Goal: Task Accomplishment & Management: Complete application form

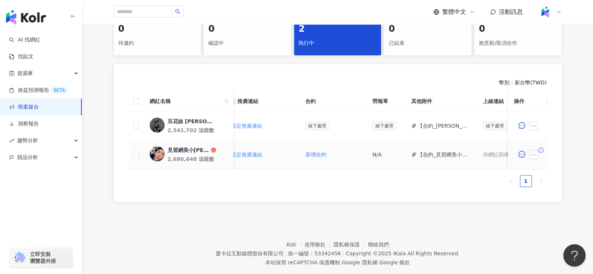
scroll to position [0, 303]
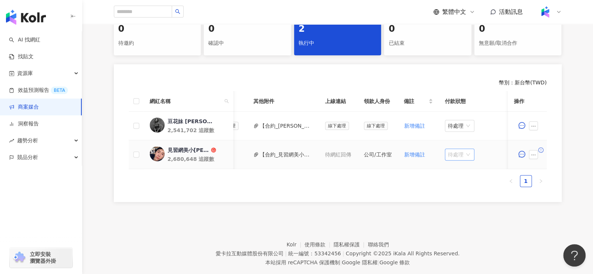
click at [462, 156] on span "待處理" at bounding box center [460, 154] width 24 height 11
click at [456, 180] on div "處理中" at bounding box center [455, 182] width 21 height 8
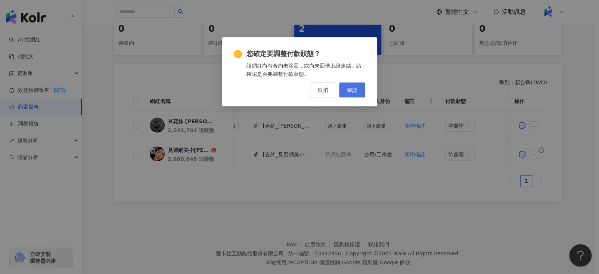
click at [348, 88] on span "確認" at bounding box center [352, 90] width 10 height 6
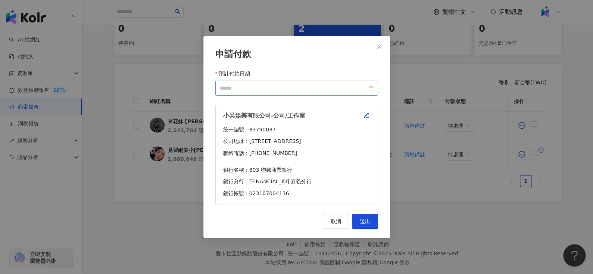
click at [372, 88] on div at bounding box center [297, 88] width 154 height 8
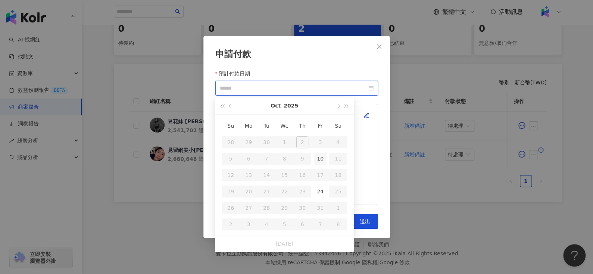
type input "**********"
click at [320, 190] on div "24" at bounding box center [320, 192] width 12 height 12
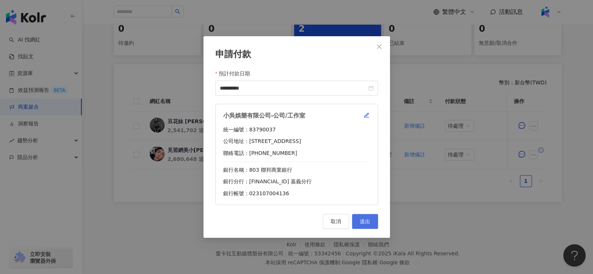
click at [365, 226] on button "送出" at bounding box center [365, 221] width 26 height 15
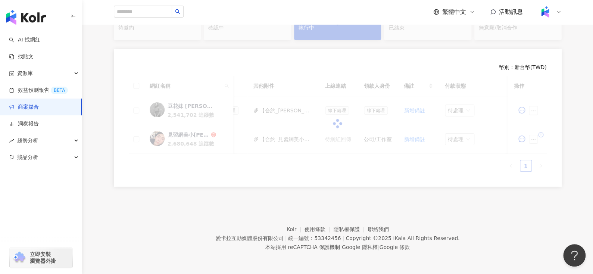
scroll to position [165, 0]
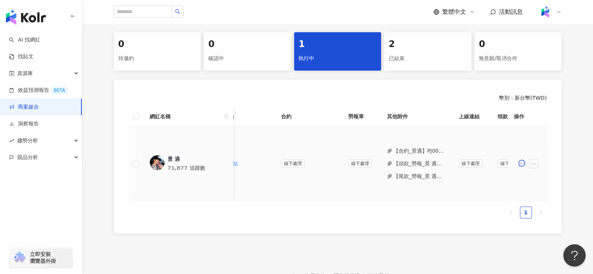
scroll to position [0, 299]
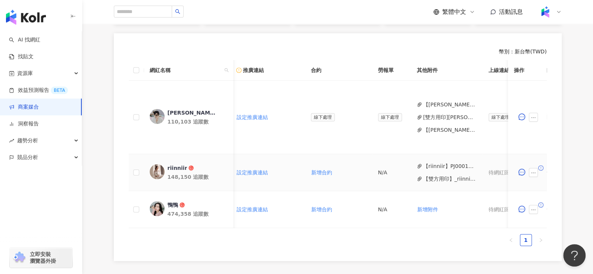
scroll to position [0, 304]
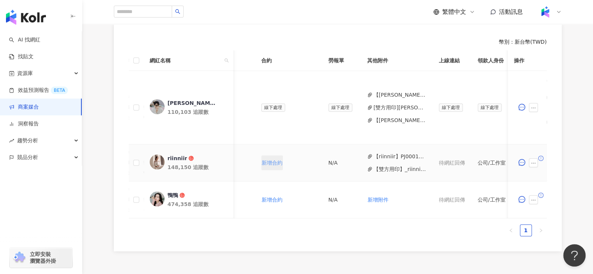
scroll to position [0, 190]
click at [385, 157] on button "【riinniir】PJ0001663 愛家概念_AJ2_Combo沙發_KOL合作_活動確認單.pdf" at bounding box center [396, 156] width 53 height 8
click at [390, 165] on button "【雙方用印】_riinniir_PJ0001663_愛家概念_AJ2_Combo沙發_KOL合作_活動確認單__1_.pdf" at bounding box center [396, 169] width 53 height 8
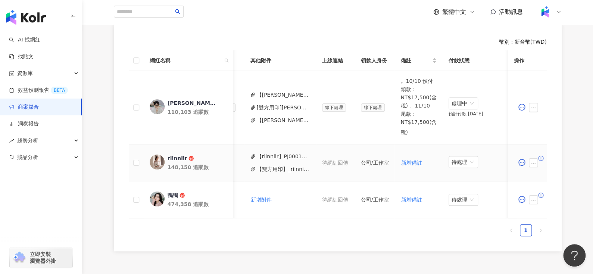
click at [273, 171] on button "【雙方用印】_riinniir_PJ0001663_愛家概念_AJ2_Combo沙發_KOL合作_活動確認單__1_.pdf" at bounding box center [283, 169] width 53 height 8
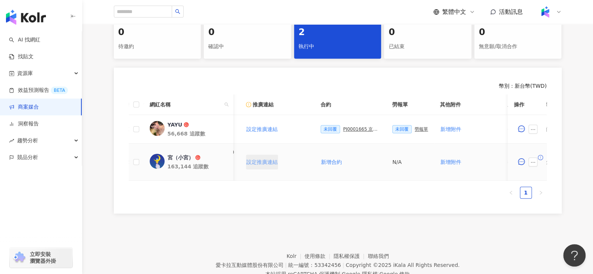
scroll to position [0, 128]
click at [347, 129] on div "PJ0001665 京圜_蒂巴蕾_202509_12_KOL" at bounding box center [364, 129] width 37 height 5
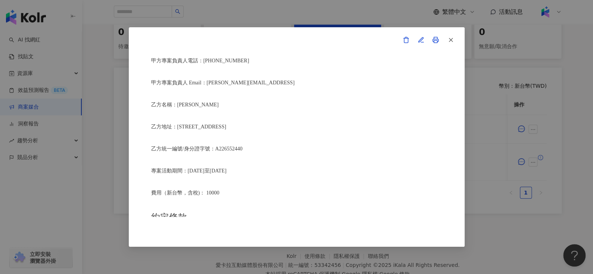
scroll to position [232, 0]
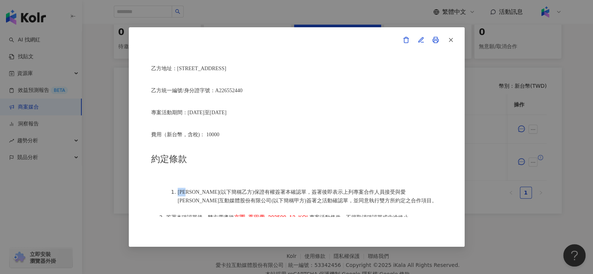
drag, startPoint x: 179, startPoint y: 189, endPoint x: 191, endPoint y: 187, distance: 11.7
click at [191, 189] on span "[PERSON_NAME](以下簡稱乙方)保證有權簽署本確認單，簽署後即表示上列專案合作人員接受與愛[PERSON_NAME]互動媒體股份有限公司(以下簡稱甲…" at bounding box center [308, 196] width 260 height 14
copy span "[PERSON_NAME]"
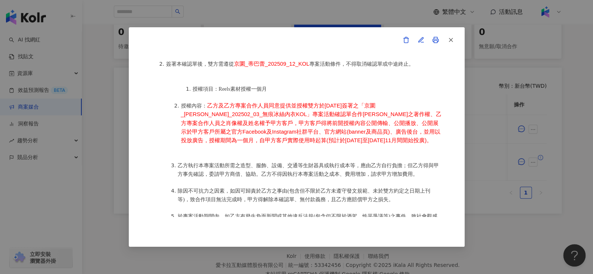
scroll to position [383, 0]
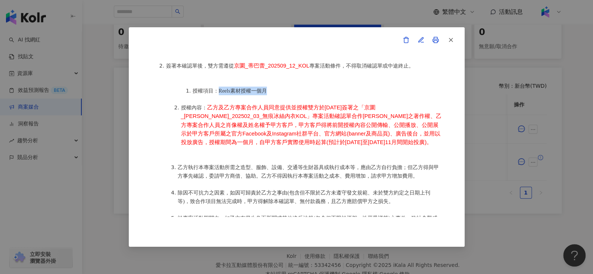
drag, startPoint x: 219, startPoint y: 84, endPoint x: 292, endPoint y: 83, distance: 73.6
click at [292, 87] on li "授權項目：Reels素材授權一個月" at bounding box center [318, 91] width 250 height 9
copy span "Reels素材授權一個月"
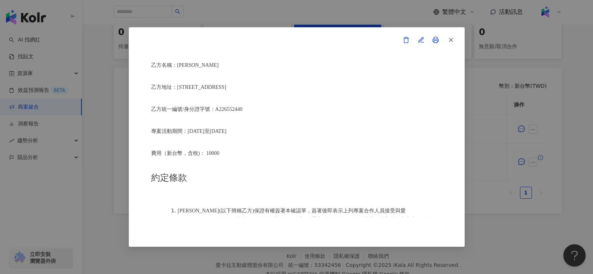
scroll to position [213, 0]
click at [453, 38] on icon "button" at bounding box center [451, 40] width 7 height 7
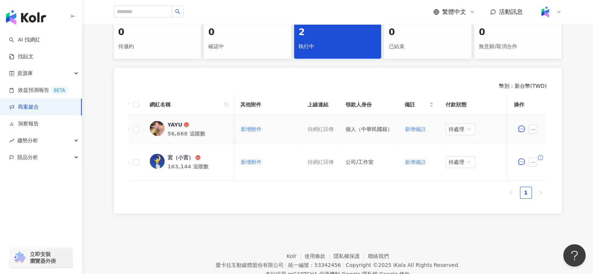
scroll to position [0, 162]
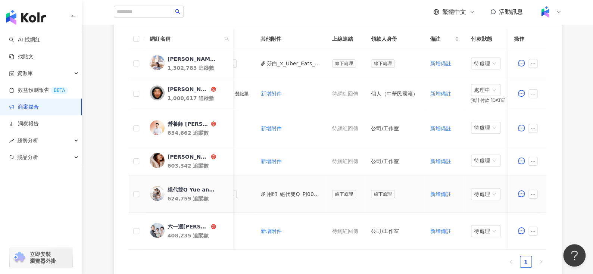
scroll to position [0, 309]
click at [282, 197] on button "用印_絕代雙Q_PJ0001625_Uber_Eats_生鮮雜貨Q3_KOL合作_活動確認單__QQF-250820絕代雙Q_x_iKala_Uber_Eat…" at bounding box center [294, 194] width 53 height 8
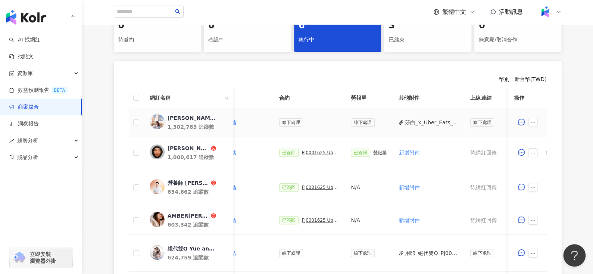
scroll to position [0, 266]
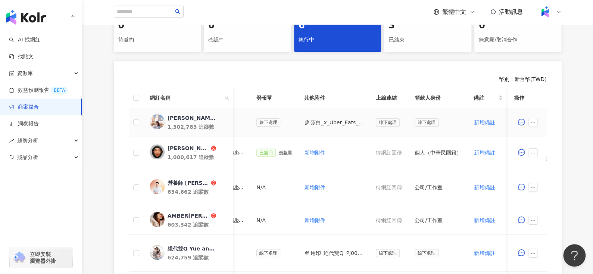
click at [339, 125] on button "莎白_x_Uber_Eats_Threads回文一則__1_ 2.pdf" at bounding box center [337, 122] width 53 height 8
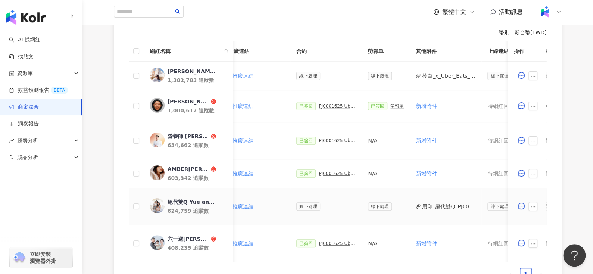
scroll to position [215, 0]
click at [336, 105] on div "PJ0001625 Uber Eats_生鮮雜貨Q3_KOL合作" at bounding box center [337, 106] width 37 height 5
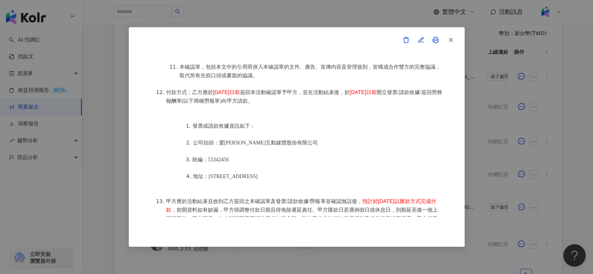
scroll to position [956, 0]
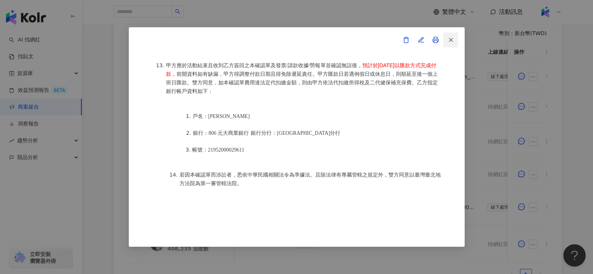
click at [452, 40] on icon "button" at bounding box center [451, 40] width 7 height 7
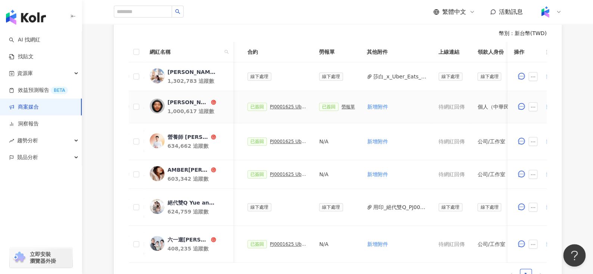
scroll to position [0, 204]
click at [343, 104] on div "勞報單" at bounding box center [348, 106] width 13 height 5
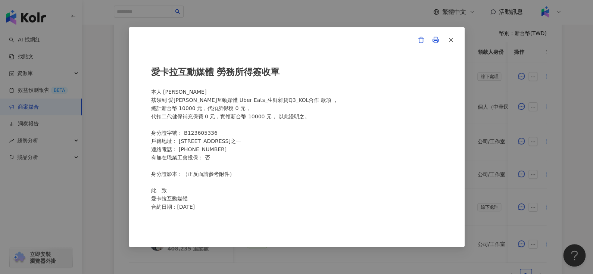
scroll to position [165, 0]
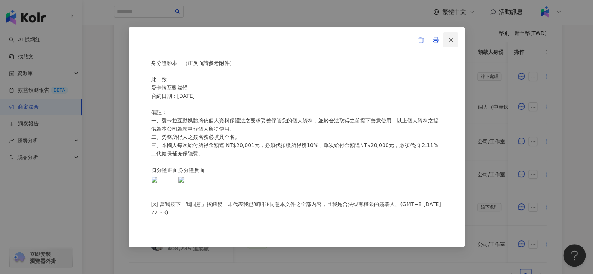
click at [452, 33] on button "button" at bounding box center [450, 39] width 15 height 15
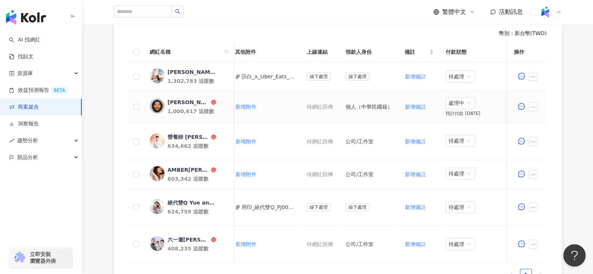
scroll to position [0, 335]
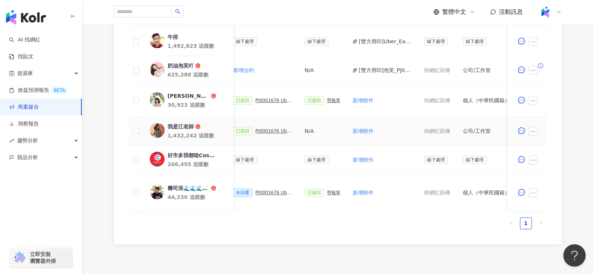
scroll to position [349, 0]
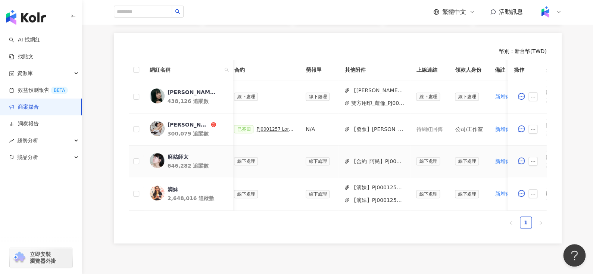
scroll to position [0, 220]
click at [370, 203] on button "【滴妹】PJ0001257 Loreal_CPD digital_202505_06_KOL_[PERSON_NAME]合作備忘錄 (2) 2.pdf" at bounding box center [377, 200] width 53 height 8
click at [368, 189] on button "【滴妹】PJ0001257 Loreal_CPD digital_202505_06_KOL_活動備忘錄.docx (1).pdf" at bounding box center [377, 187] width 53 height 8
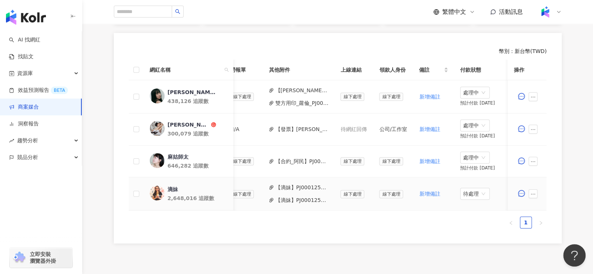
scroll to position [0, 311]
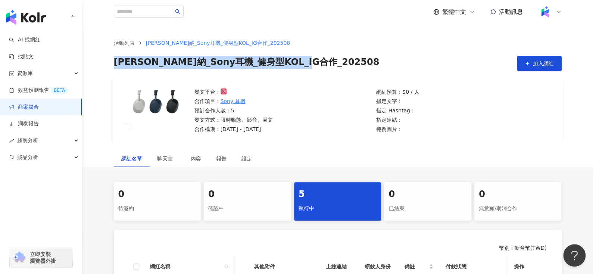
drag, startPoint x: 137, startPoint y: 58, endPoint x: 364, endPoint y: 63, distance: 227.1
click at [364, 63] on div "李奧貝納_Sony耳機_健身型KOL_IG合作_202508 加入網紅" at bounding box center [338, 63] width 448 height 15
copy span "李奧貝納_Sony耳機_健身型KOL_IG合作_202508"
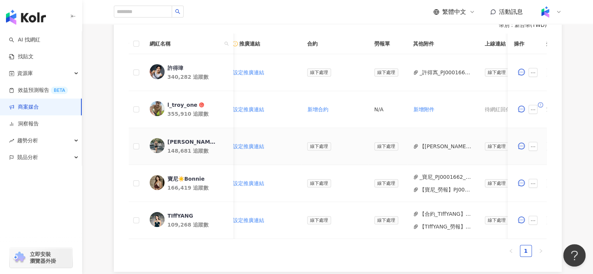
scroll to position [0, 300]
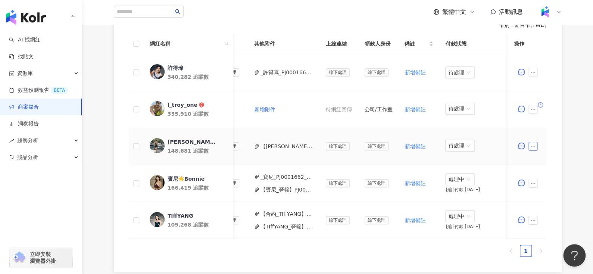
click at [537, 147] on button "button" at bounding box center [533, 146] width 9 height 9
click at [280, 143] on button "【蔡楚珺Jennifer_勞報】PJ0001662 李奧貝納_Sony耳機_健身型KOL_IG合作_202508 (1).pdf" at bounding box center [287, 146] width 53 height 8
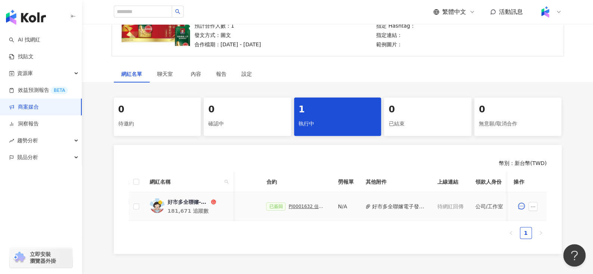
scroll to position [0, 179]
click at [378, 205] on button "好市多全聯嬸電子發票.pdf" at bounding box center [398, 206] width 53 height 8
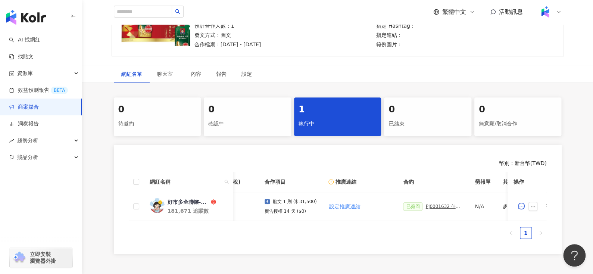
scroll to position [0, 43]
click at [439, 206] on div "PJ0001632 佳格_桂格養氣人蔘羅漢果穩氣配方_好市多折扣宣傳_202509_好市多全聯嬸圖文" at bounding box center [443, 206] width 37 height 5
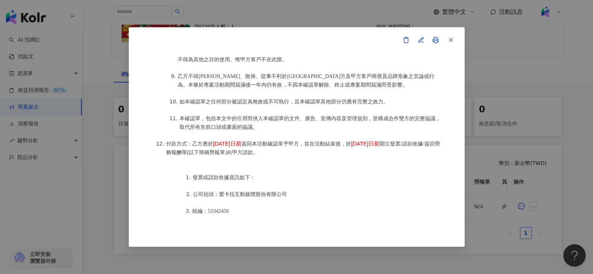
scroll to position [937, 0]
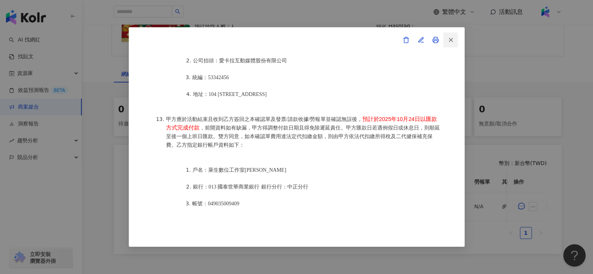
click at [450, 43] on icon "button" at bounding box center [451, 40] width 7 height 7
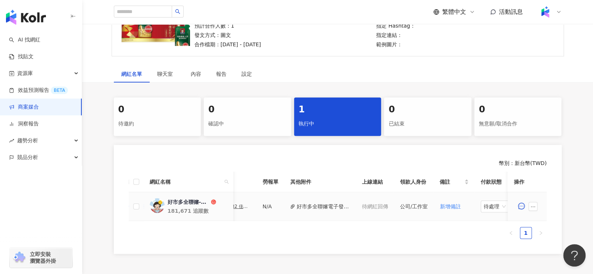
scroll to position [0, 291]
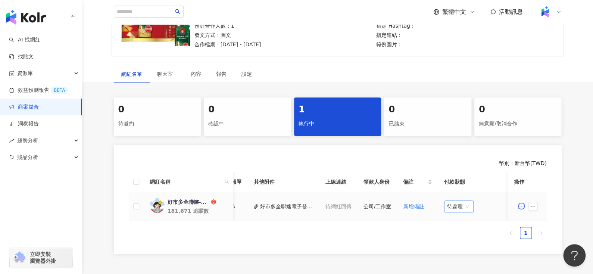
click at [456, 204] on span "待處理" at bounding box center [459, 206] width 24 height 11
click at [458, 233] on div "處理中" at bounding box center [455, 234] width 21 height 8
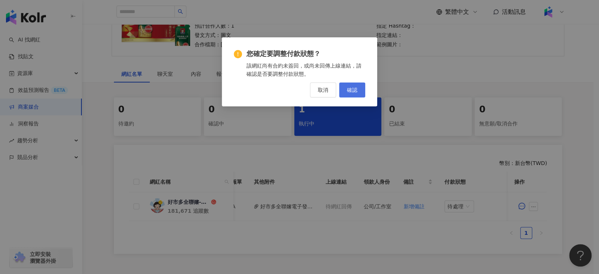
click at [352, 94] on button "確認" at bounding box center [352, 90] width 26 height 15
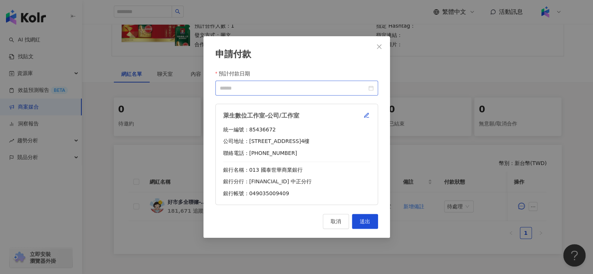
click at [372, 86] on div at bounding box center [297, 88] width 154 height 8
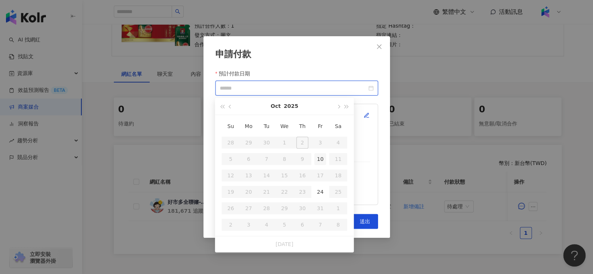
type input "**********"
click at [323, 192] on div "24" at bounding box center [320, 192] width 12 height 12
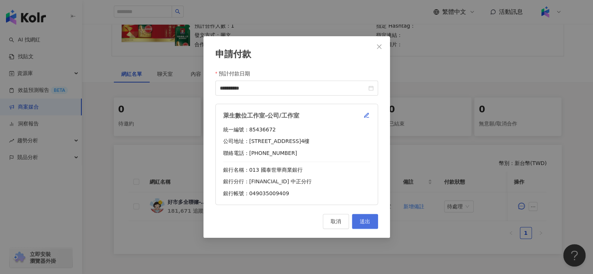
click at [364, 226] on button "送出" at bounding box center [365, 221] width 26 height 15
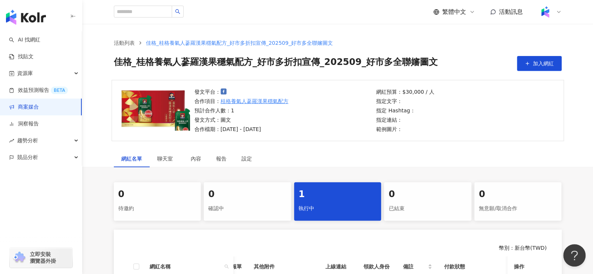
scroll to position [160, 0]
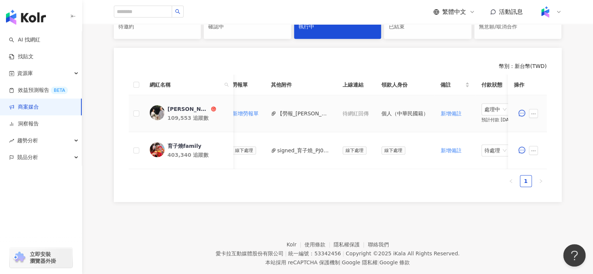
scroll to position [0, 286]
click at [279, 149] on button "signed_育子燒_PJ0001556_佳格_新事業組_Costco燕麥片漲價宣傳_KOL合作_活動確認單_.pdf" at bounding box center [305, 150] width 53 height 8
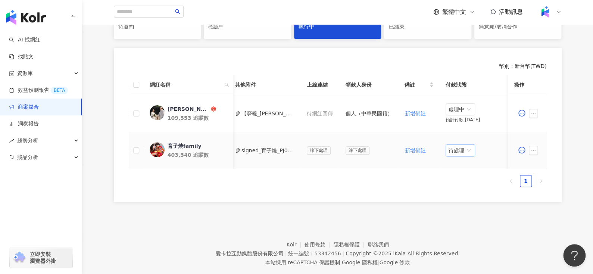
click at [463, 148] on span "待處理" at bounding box center [461, 150] width 24 height 11
click at [453, 176] on div "處理中" at bounding box center [455, 178] width 21 height 8
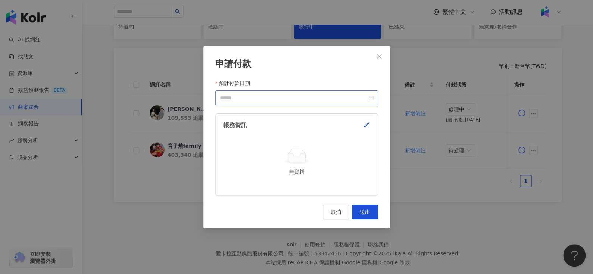
click at [372, 99] on div at bounding box center [297, 98] width 154 height 8
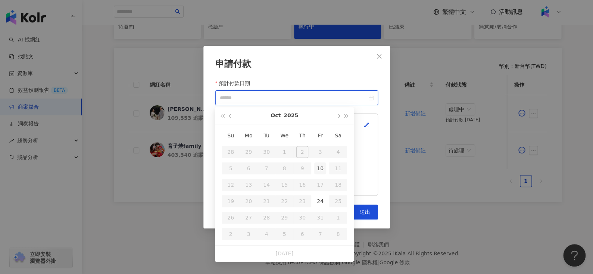
type input "**********"
click at [317, 170] on div "10" at bounding box center [320, 168] width 12 height 12
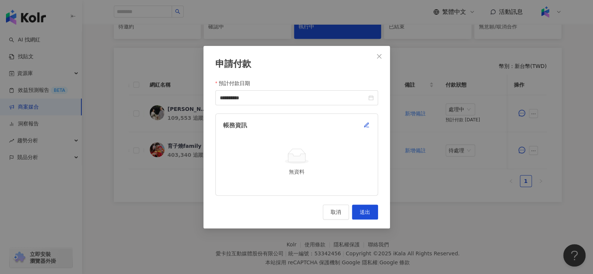
click at [362, 127] on div "帳務資訊" at bounding box center [296, 125] width 147 height 8
click at [367, 126] on icon "button" at bounding box center [367, 125] width 6 height 6
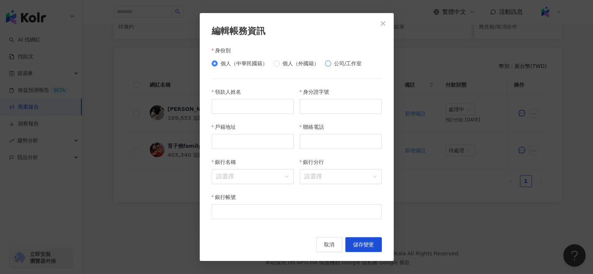
click at [333, 65] on span "公司/工作室" at bounding box center [348, 63] width 34 height 8
click at [220, 108] on input "公司行號抬頭" at bounding box center [253, 106] width 82 height 15
paste input "********"
click at [218, 109] on input "********" at bounding box center [253, 106] width 82 height 15
click at [278, 111] on input "*******" at bounding box center [253, 106] width 82 height 15
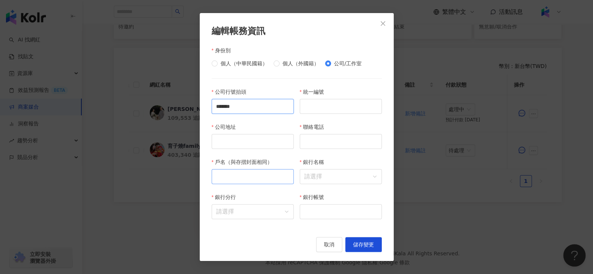
type input "*******"
click at [232, 176] on input "戶名（與存摺封面相同）" at bounding box center [253, 176] width 82 height 15
paste input "********"
click at [274, 179] on input "*******" at bounding box center [253, 176] width 82 height 15
type input "*******"
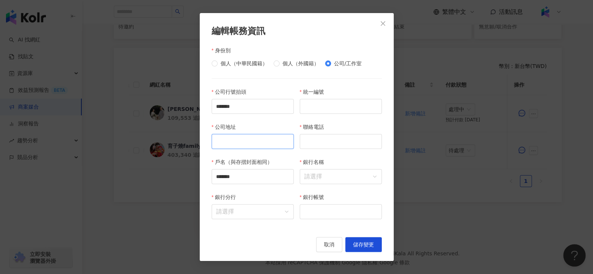
click at [246, 142] on input "公司地址" at bounding box center [253, 141] width 82 height 15
paste input "**********"
type input "**********"
click at [277, 137] on input "**********" at bounding box center [253, 141] width 82 height 15
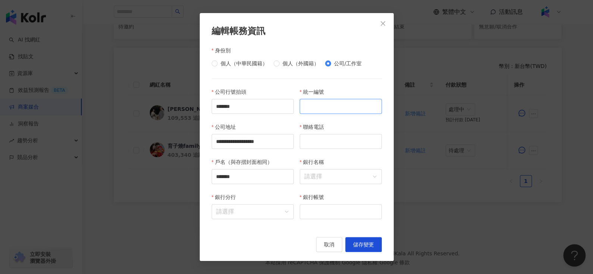
paste input "*******"
click at [327, 100] on input "*******" at bounding box center [341, 106] width 82 height 15
type input "********"
click at [324, 143] on input "聯絡電話" at bounding box center [341, 141] width 82 height 15
paste input "**********"
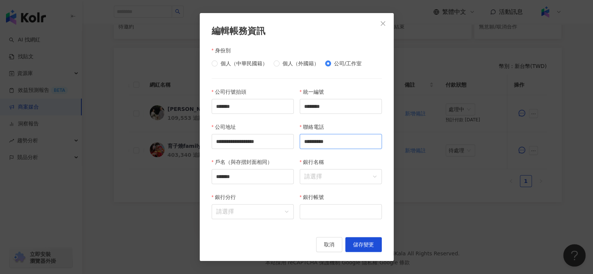
type input "**********"
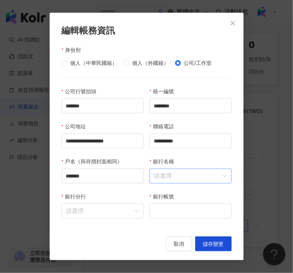
click at [171, 177] on input "銀行名稱" at bounding box center [190, 176] width 73 height 14
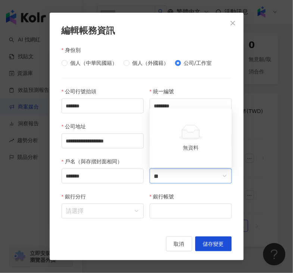
type input "*"
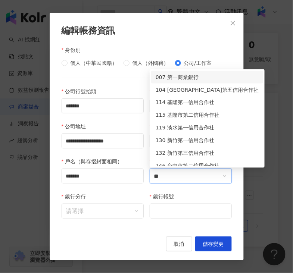
type input "**"
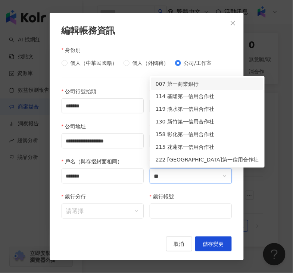
click at [183, 81] on div "007 第一商業銀行" at bounding box center [207, 84] width 103 height 8
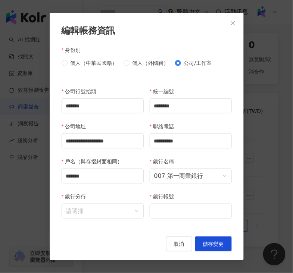
click at [102, 204] on div "銀行分行" at bounding box center [103, 198] width 82 height 11
click at [97, 211] on input "銀行分行" at bounding box center [102, 211] width 73 height 14
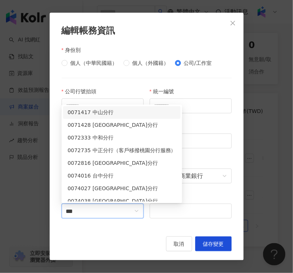
type input "**"
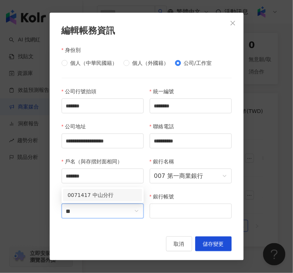
click at [95, 198] on div "0071417 中山分行" at bounding box center [103, 196] width 70 height 8
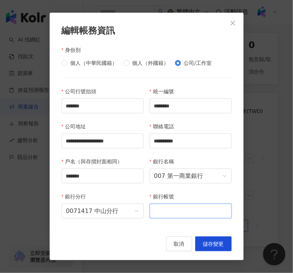
click at [161, 213] on input "銀行帳號" at bounding box center [191, 211] width 82 height 15
paste input "**********"
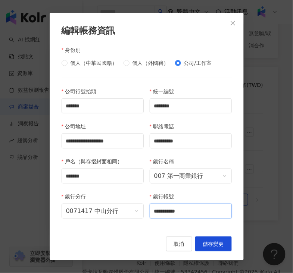
scroll to position [209, 0]
type input "**********"
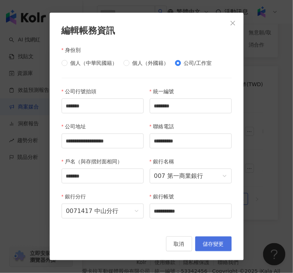
click at [208, 247] on span "儲存變更" at bounding box center [213, 244] width 21 height 6
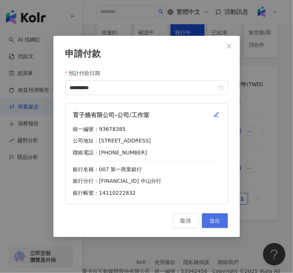
click at [217, 223] on span "送出" at bounding box center [215, 221] width 10 height 6
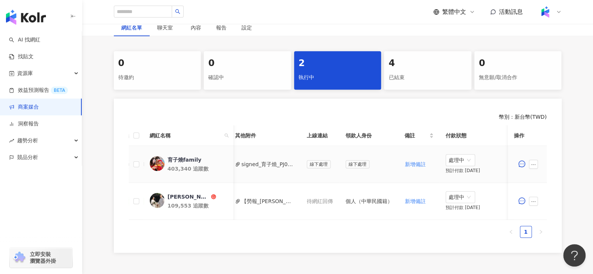
scroll to position [122, 0]
